Goal: Ask a question

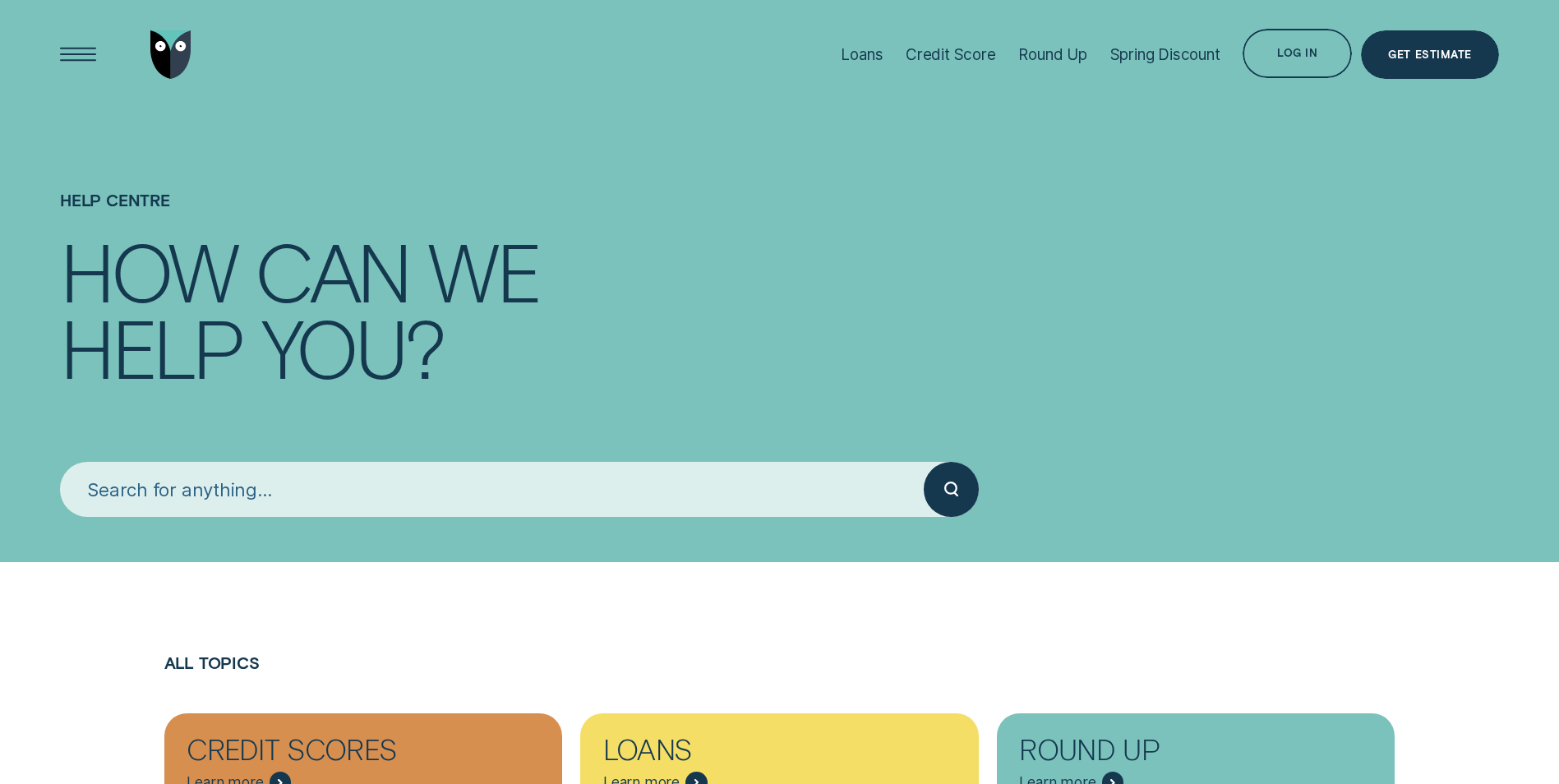
click at [470, 490] on input "search" at bounding box center [491, 489] width 864 height 54
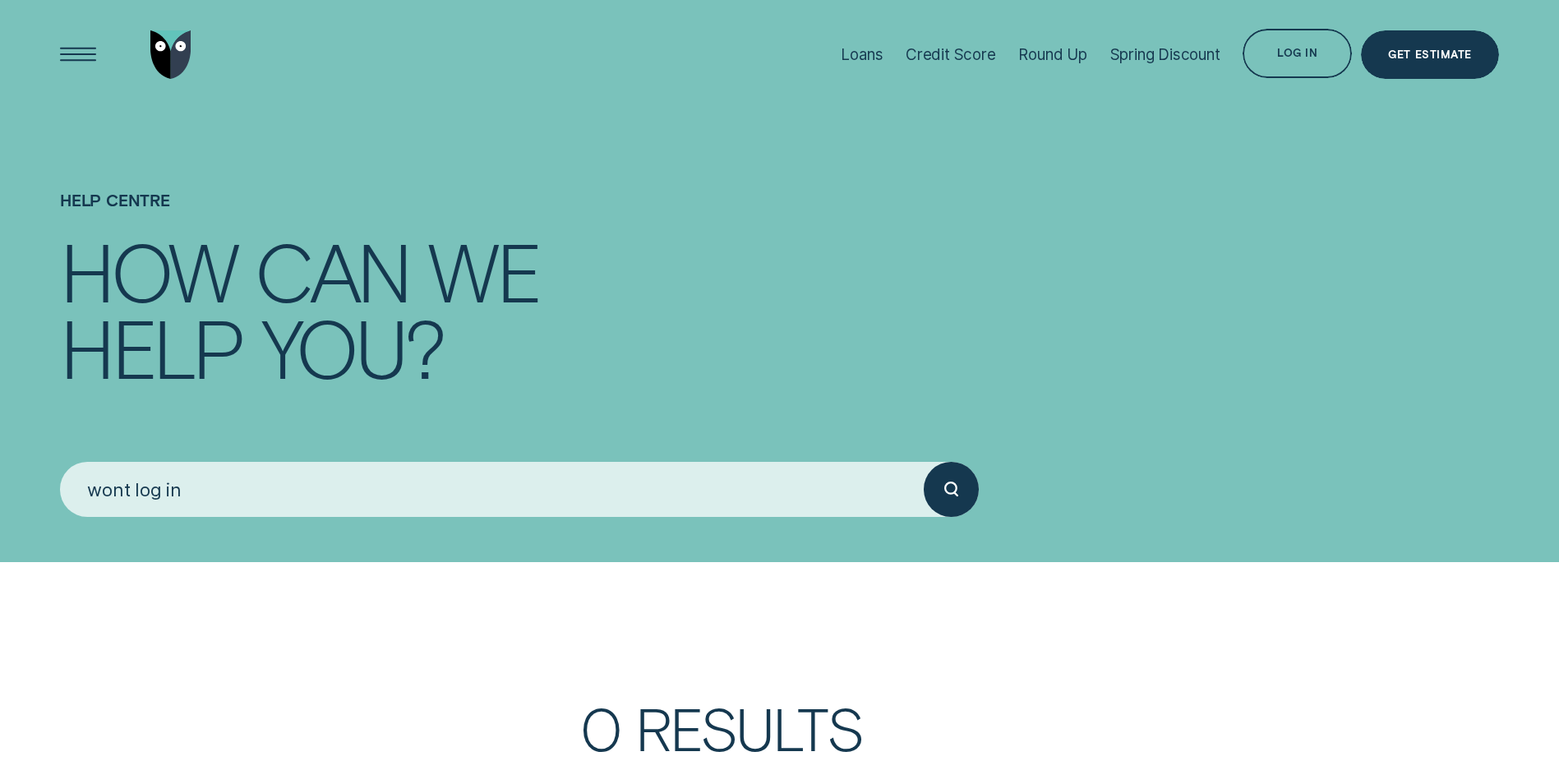
click at [945, 491] on circle "submit" at bounding box center [950, 487] width 11 height 11
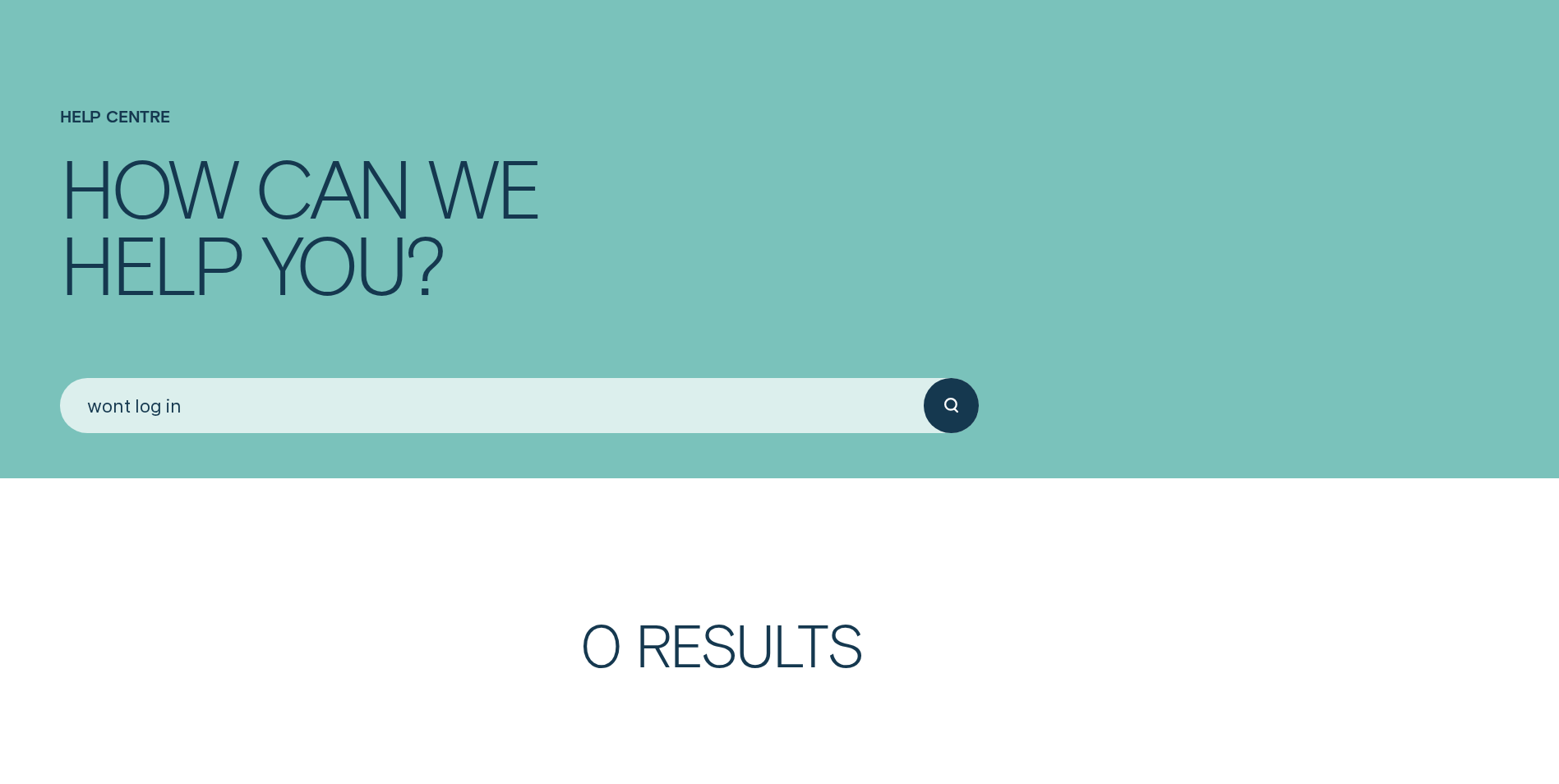
scroll to position [82, 0]
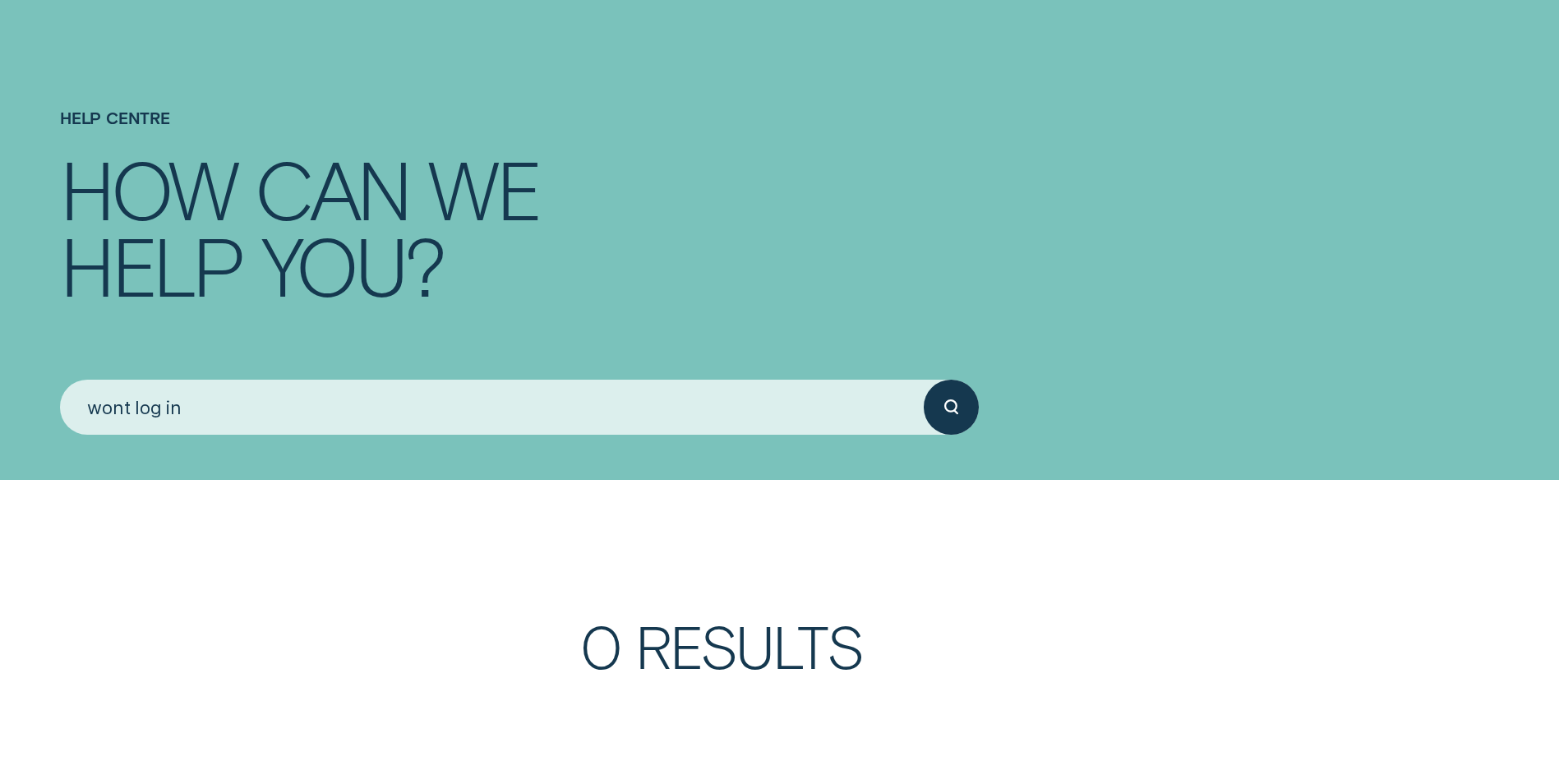
drag, startPoint x: 212, startPoint y: 404, endPoint x: 68, endPoint y: 401, distance: 144.0
click at [68, 401] on input "wont log in" at bounding box center [491, 407] width 864 height 54
click at [923, 380] on button "submit" at bounding box center [950, 407] width 54 height 54
click at [955, 418] on div "submit" at bounding box center [950, 407] width 54 height 54
drag, startPoint x: 152, startPoint y: 410, endPoint x: 60, endPoint y: 408, distance: 92.0
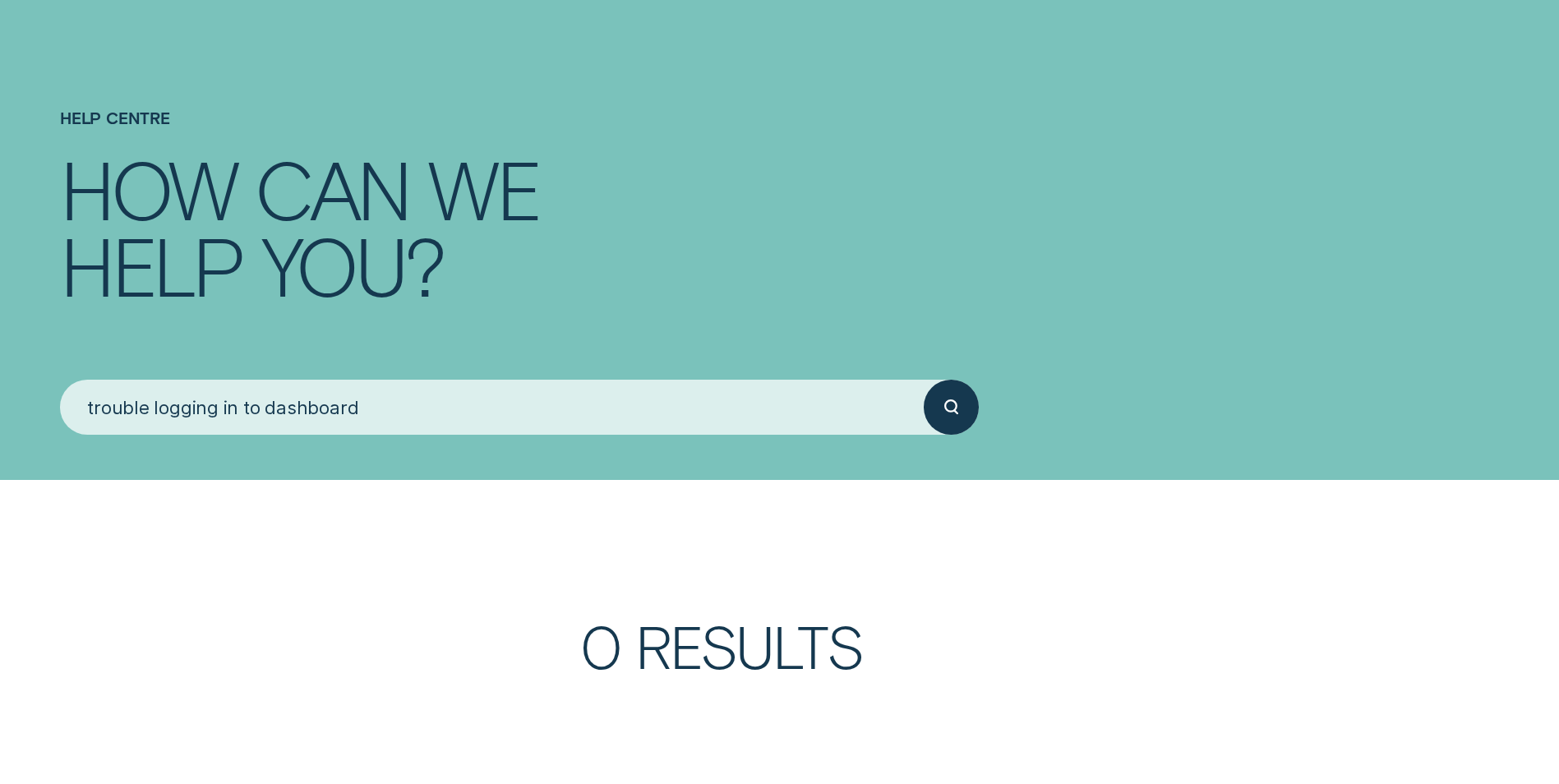
click at [61, 408] on input "trouble logging in to dashboard" at bounding box center [491, 407] width 864 height 54
type input "logging in to dashboard"
click at [962, 410] on div "submit" at bounding box center [950, 407] width 54 height 54
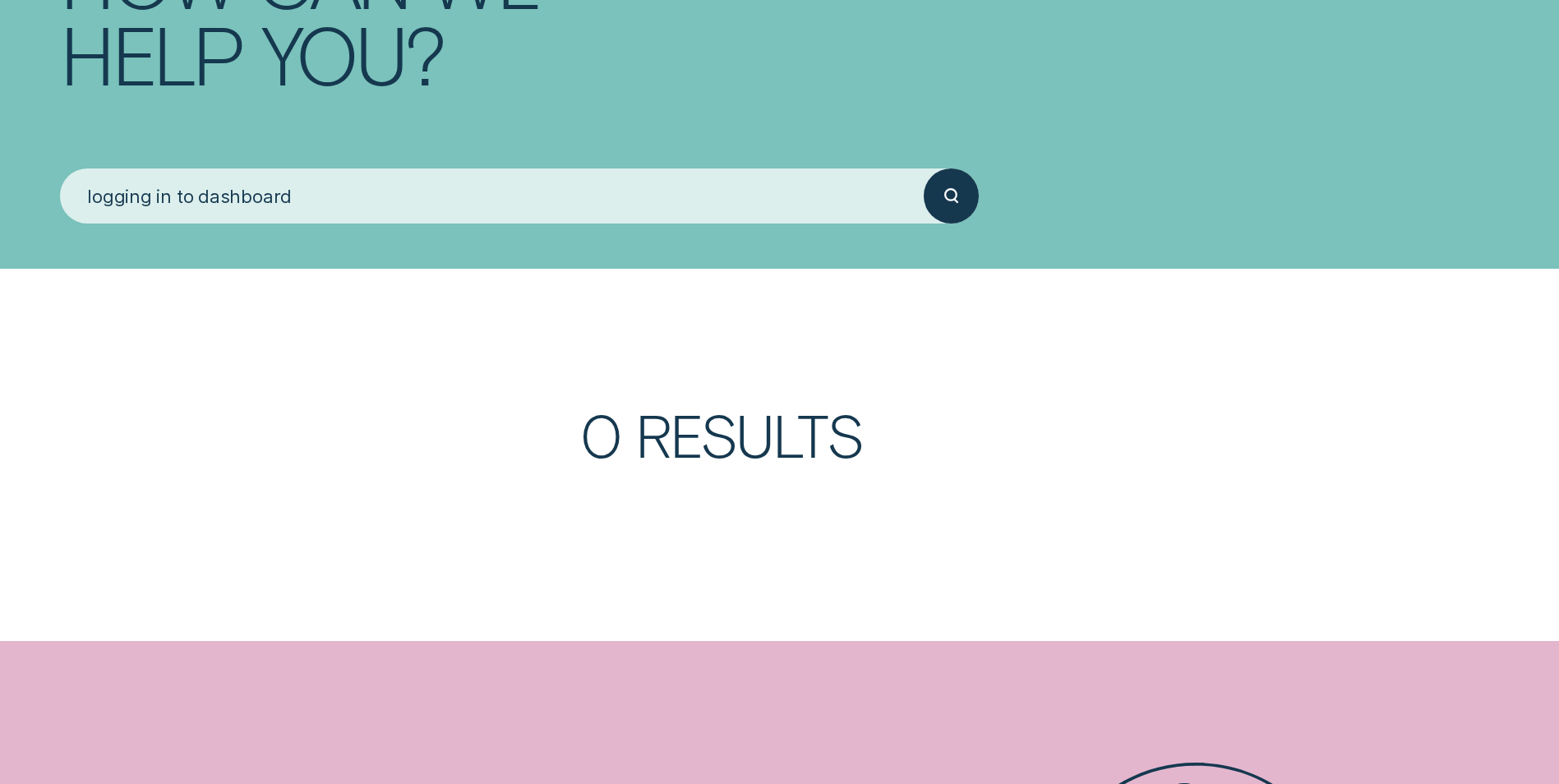
scroll to position [0, 0]
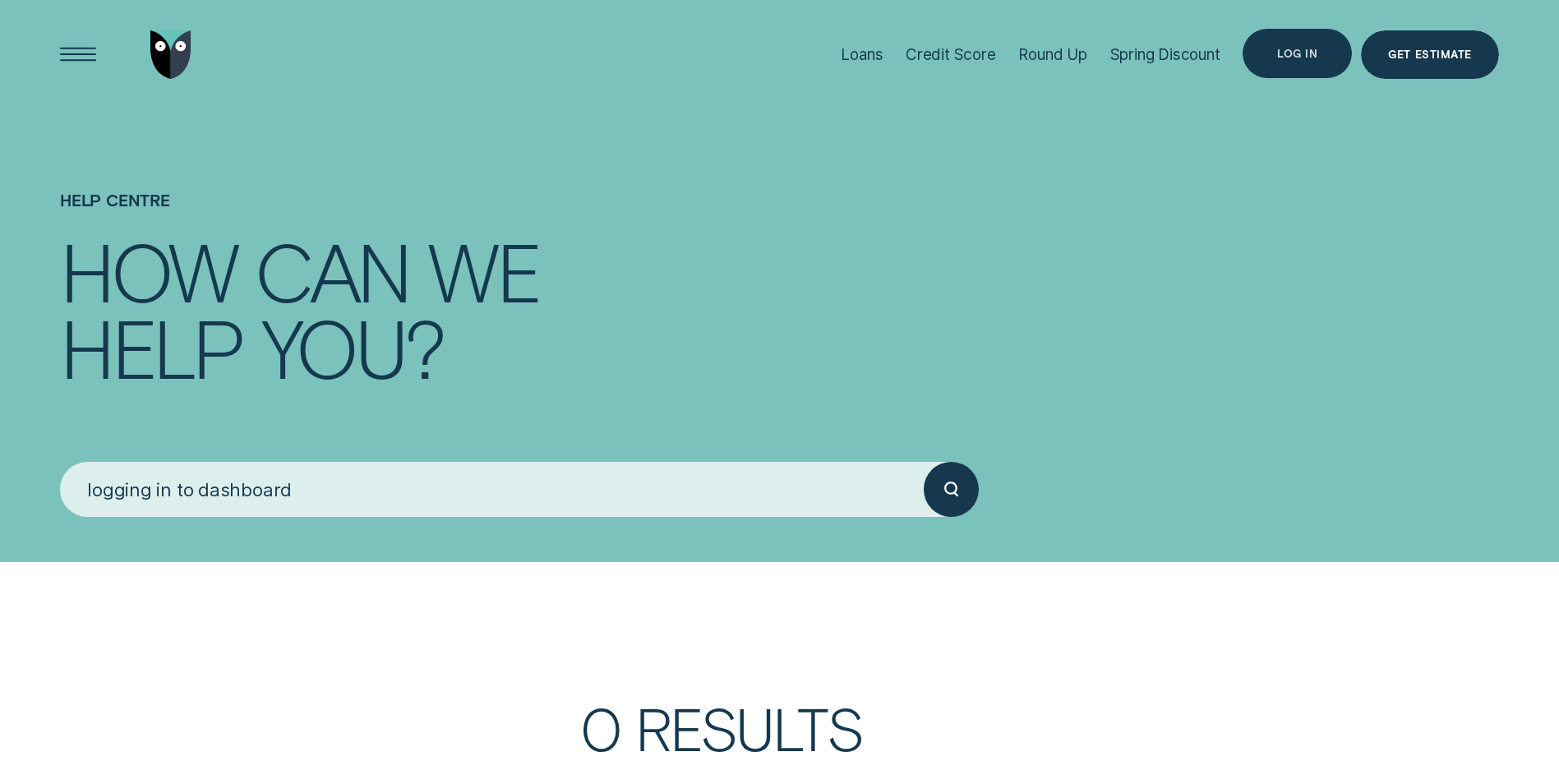
click at [1299, 49] on div "Log in" at bounding box center [1296, 54] width 41 height 9
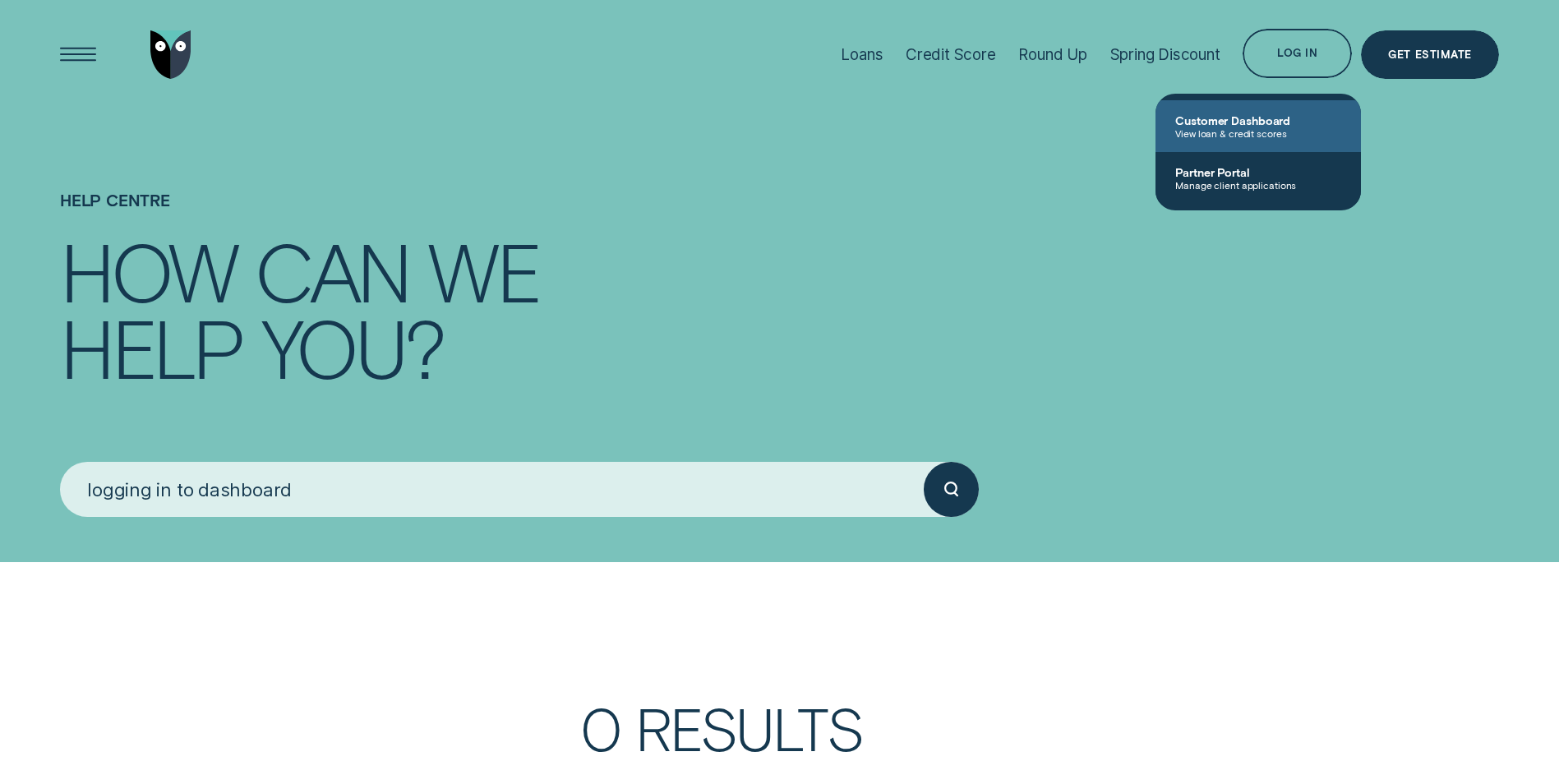
click at [1232, 120] on span "Customer Dashboard" at bounding box center [1258, 120] width 166 height 14
